Goal: Information Seeking & Learning: Learn about a topic

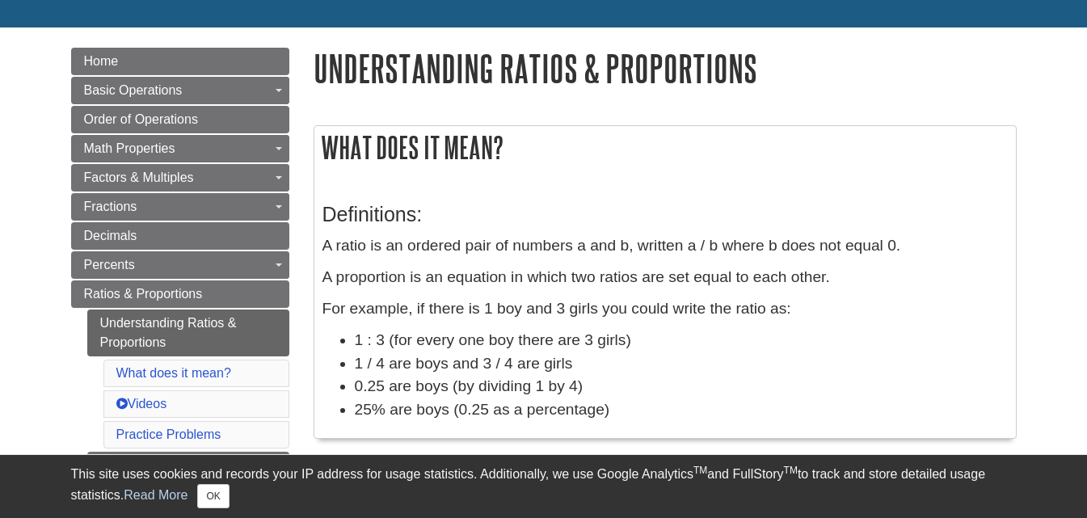
scroll to position [156, 0]
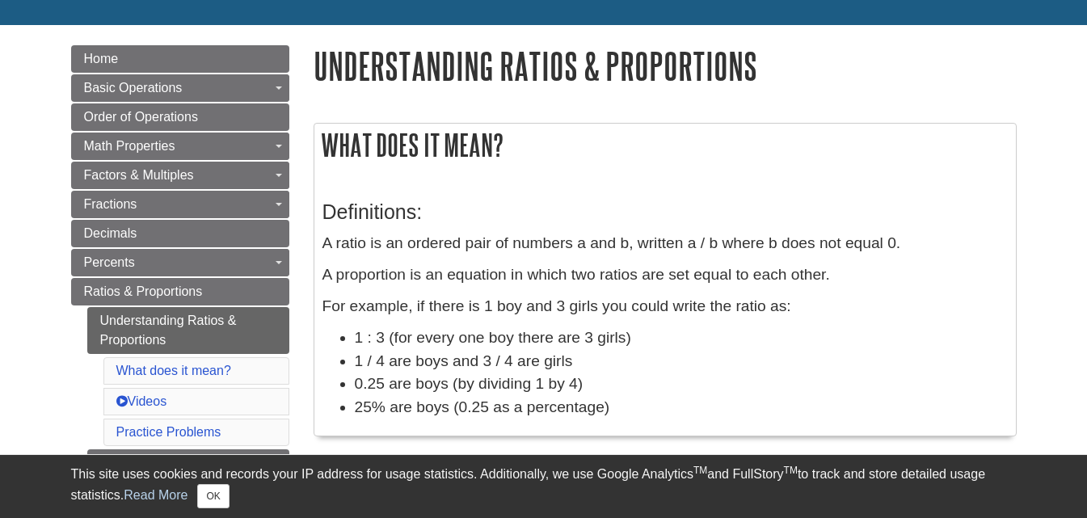
click at [757, 366] on li "1 / 4 are boys and 3 / 4 are girls" at bounding box center [681, 361] width 653 height 23
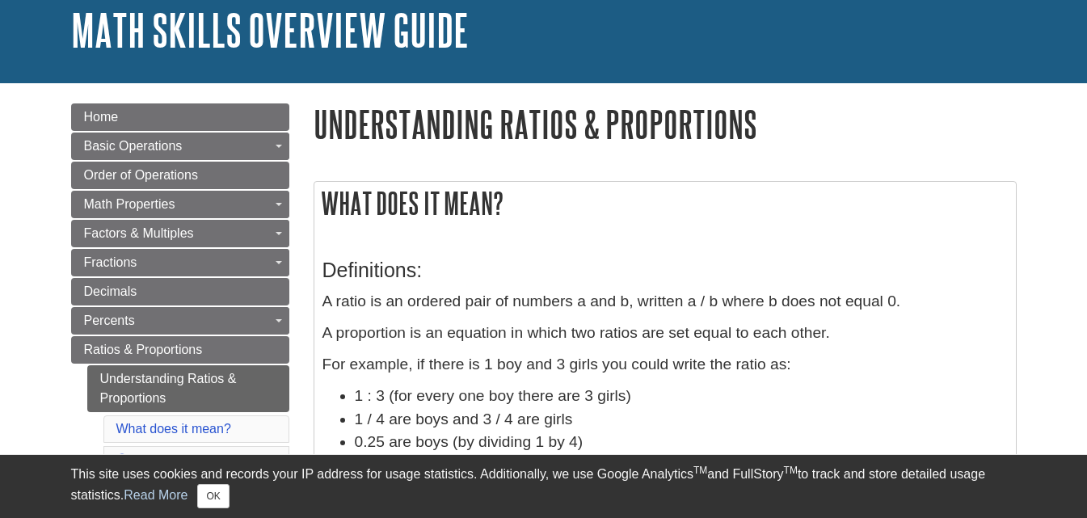
scroll to position [99, 0]
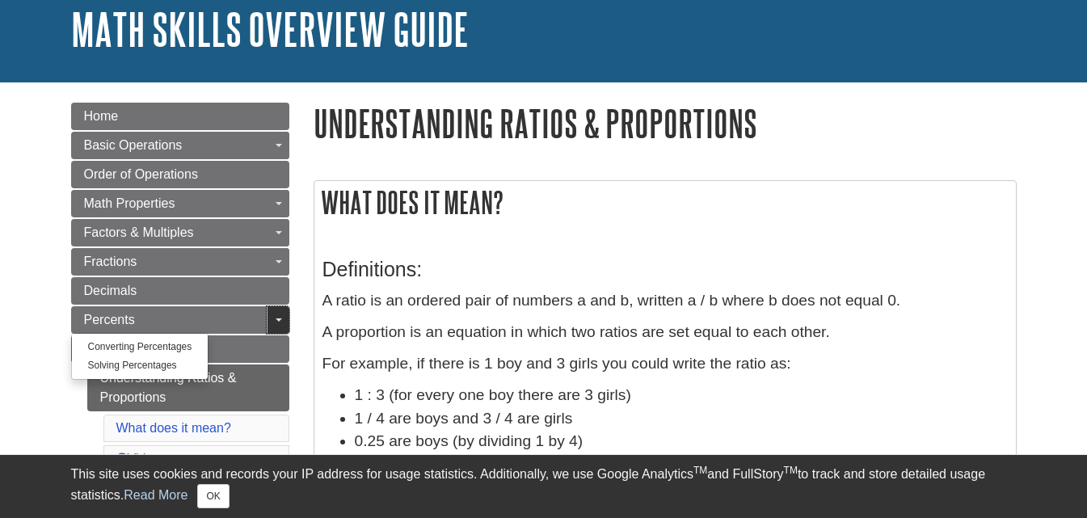
click at [278, 320] on span "Guide Page Menu" at bounding box center [279, 319] width 6 height 3
click at [274, 317] on link "Toggle Dropdown" at bounding box center [278, 319] width 23 height 27
click at [103, 317] on span "Percents" at bounding box center [109, 320] width 51 height 14
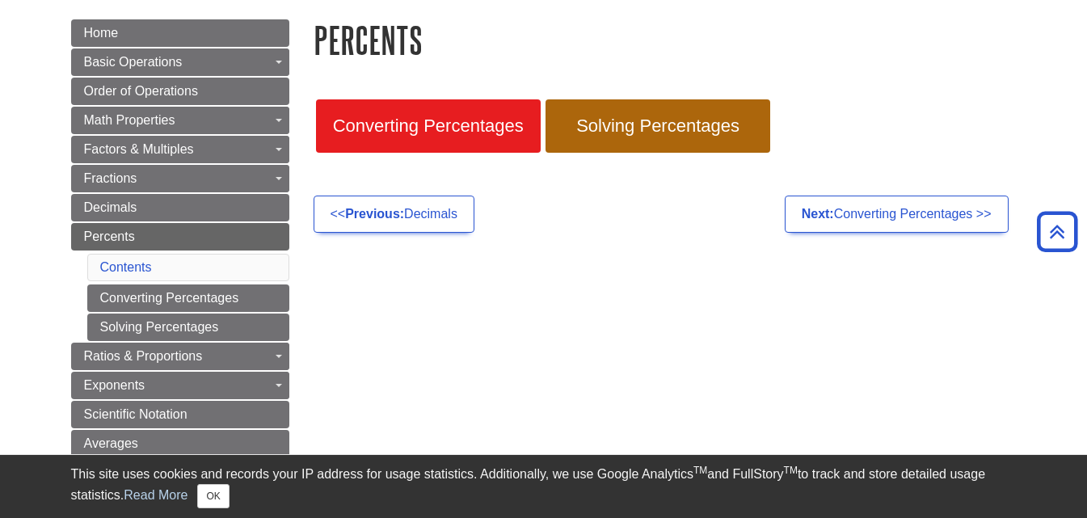
scroll to position [180, 0]
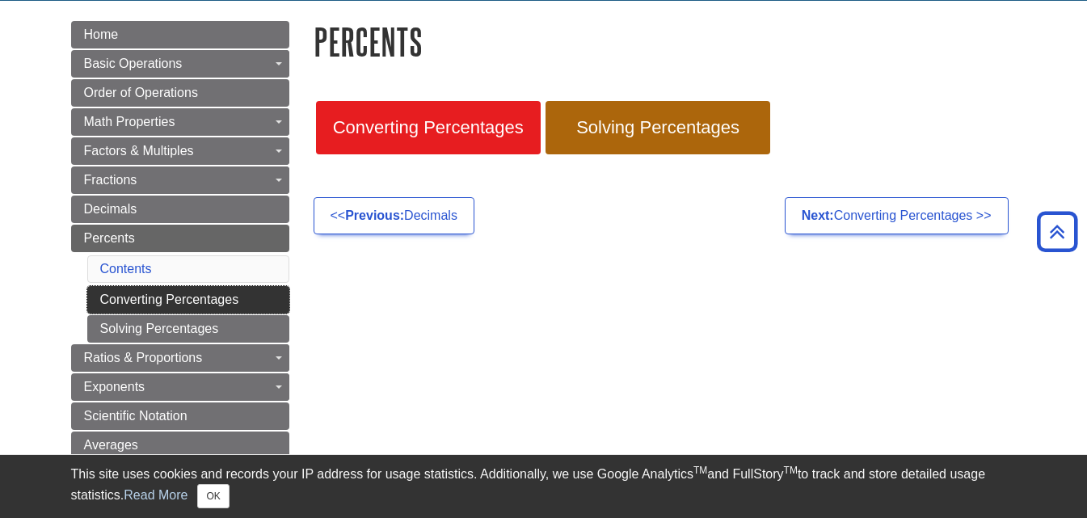
click at [117, 301] on link "Converting Percentages" at bounding box center [188, 299] width 202 height 27
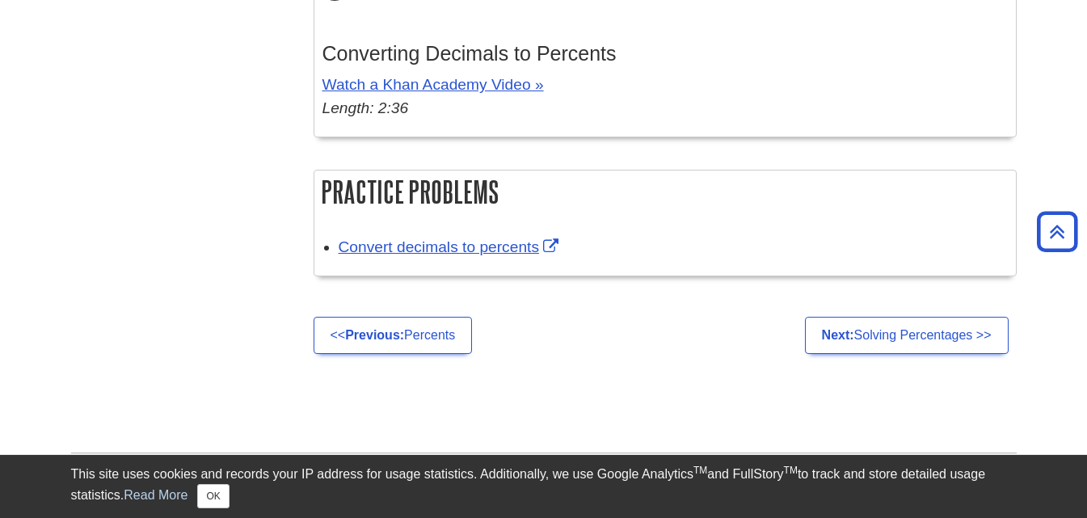
scroll to position [1340, 0]
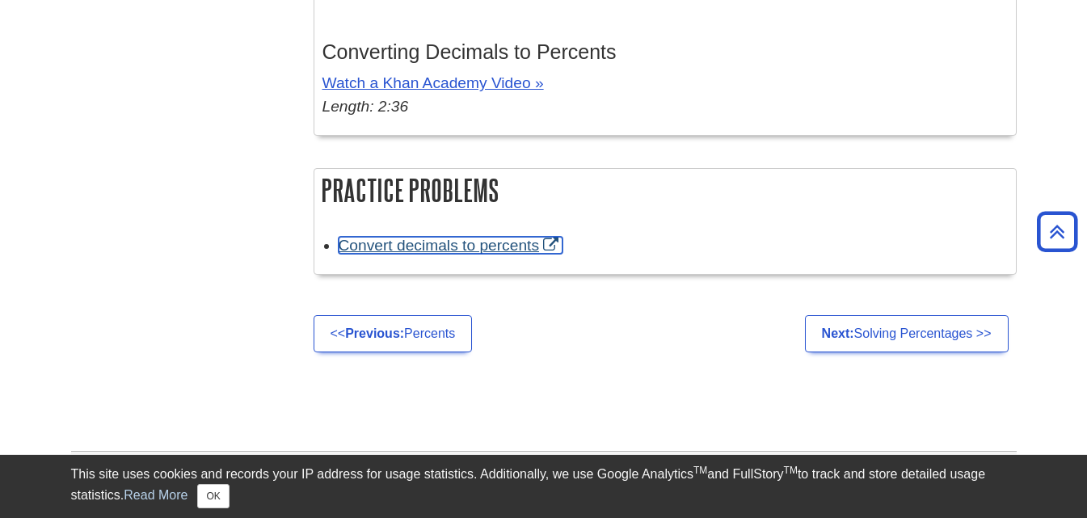
click at [502, 245] on link "Convert decimals to percents" at bounding box center [451, 245] width 224 height 17
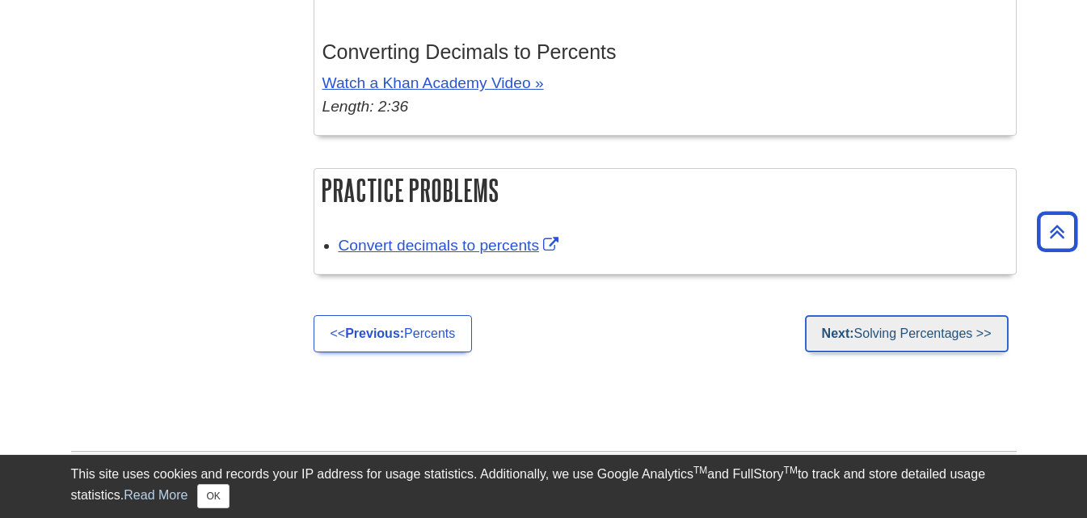
click at [886, 334] on link "Next: Solving Percentages >>" at bounding box center [907, 333] width 204 height 37
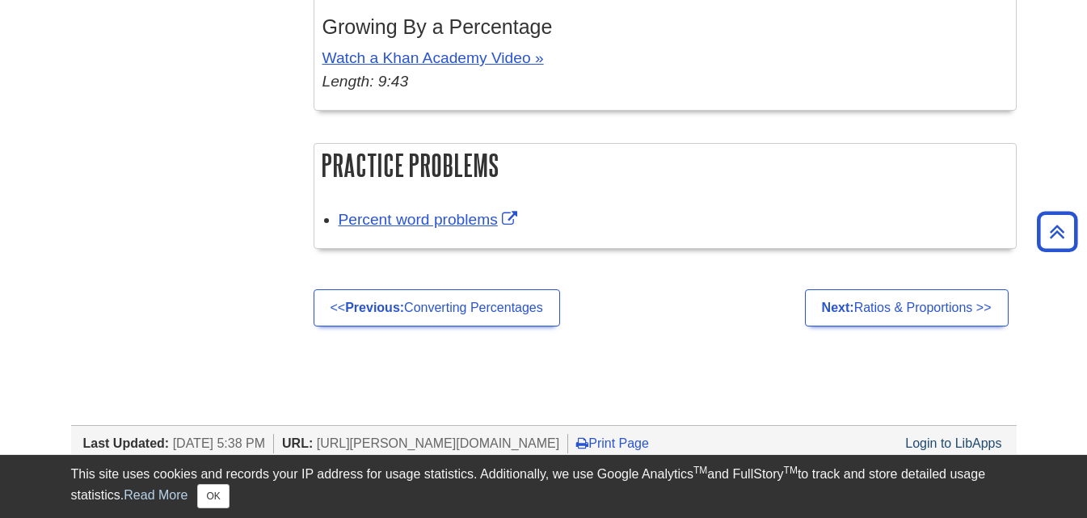
scroll to position [1484, 0]
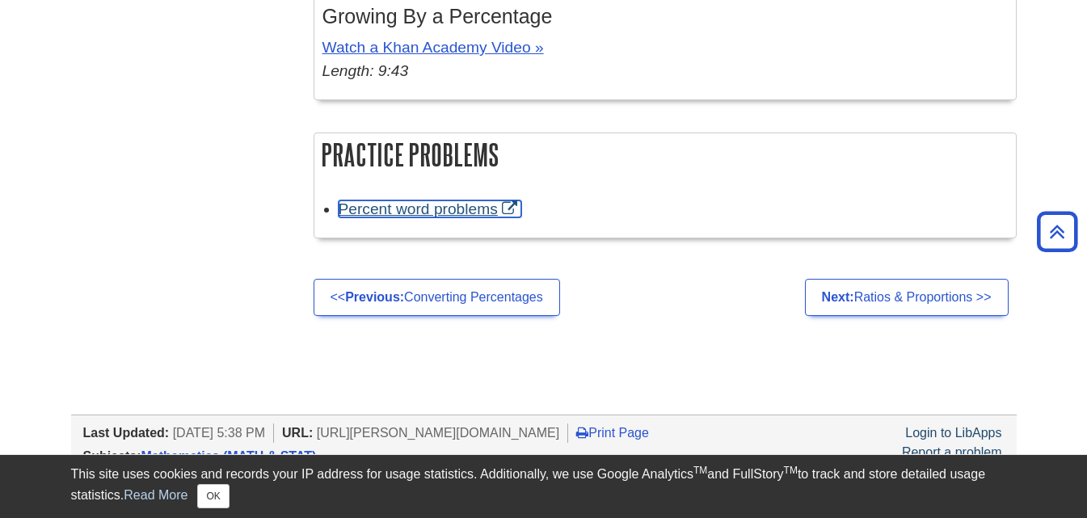
click at [459, 204] on link "Percent word problems" at bounding box center [430, 208] width 183 height 17
